Goal: Browse casually: Explore the website without a specific task or goal

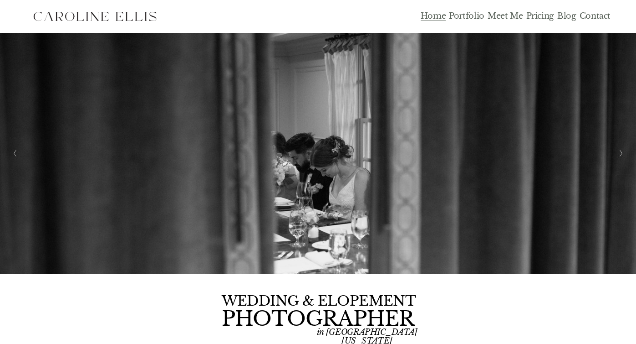
click at [470, 17] on link "Portfolio" at bounding box center [467, 16] width 36 height 10
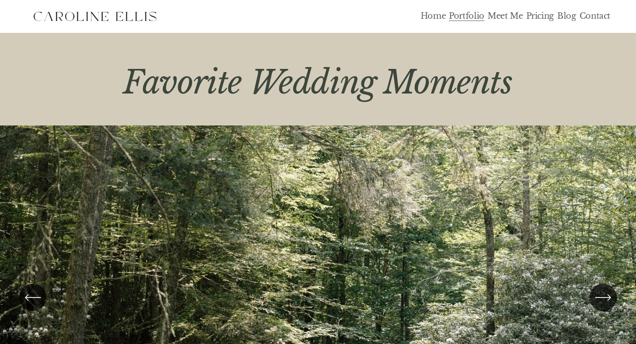
click at [506, 15] on link "Meet Me" at bounding box center [506, 16] width 36 height 10
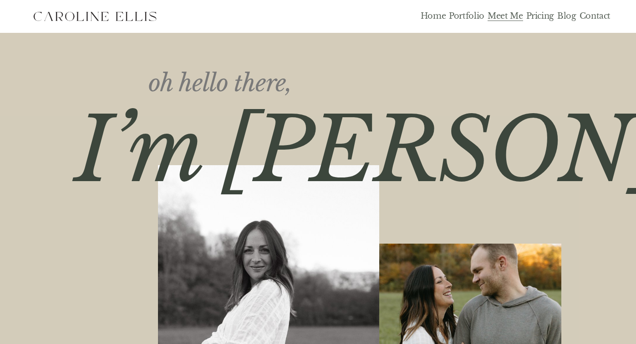
click at [548, 13] on link "Pricing" at bounding box center [541, 16] width 28 height 10
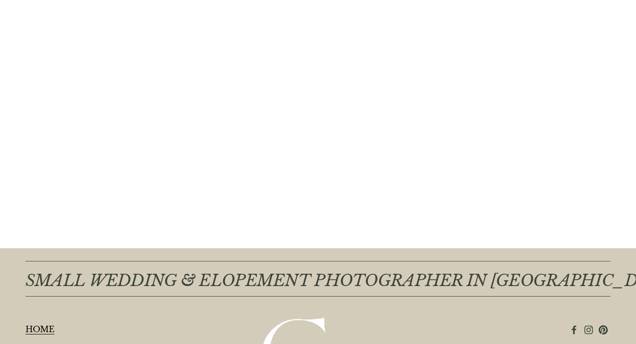
scroll to position [6446, 0]
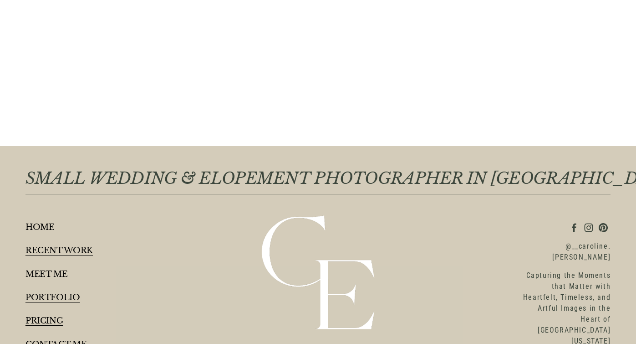
click at [588, 218] on use "Instagram" at bounding box center [589, 227] width 18 height 18
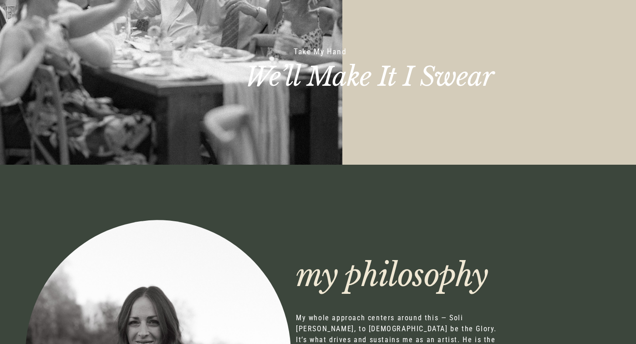
scroll to position [0, 0]
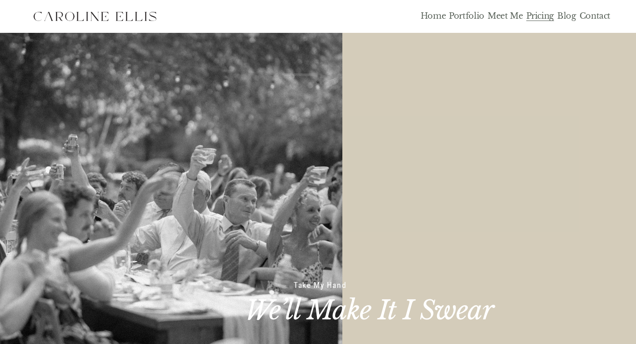
click at [122, 17] on img at bounding box center [95, 16] width 138 height 23
